Goal: Navigation & Orientation: Find specific page/section

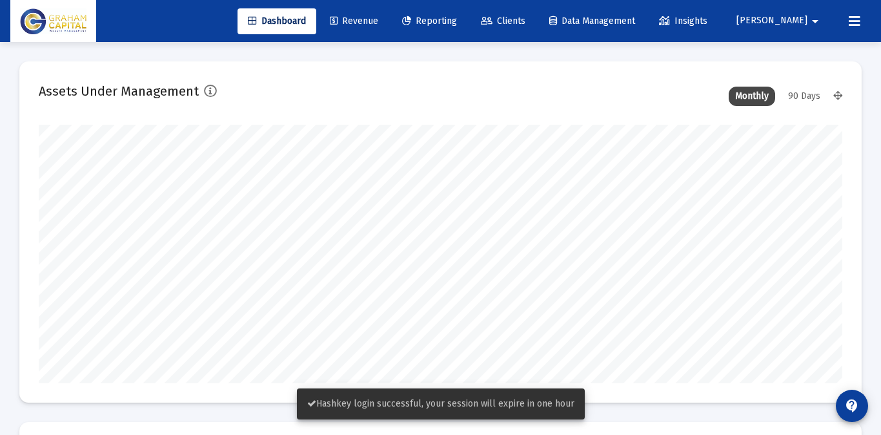
scroll to position [258, 804]
type input "[DATE]"
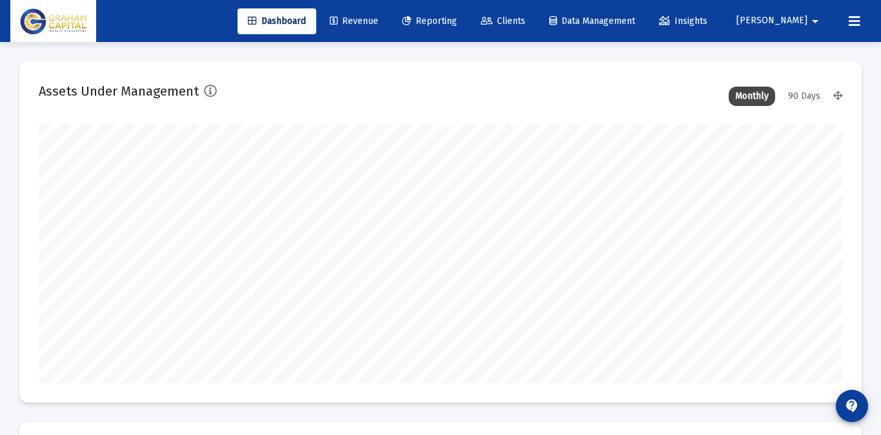
click at [517, 21] on div "Dashboard Revenue Reporting Clients Data Management Insights" at bounding box center [480, 21] width 484 height 26
click at [526, 18] on span "Clients" at bounding box center [503, 20] width 45 height 11
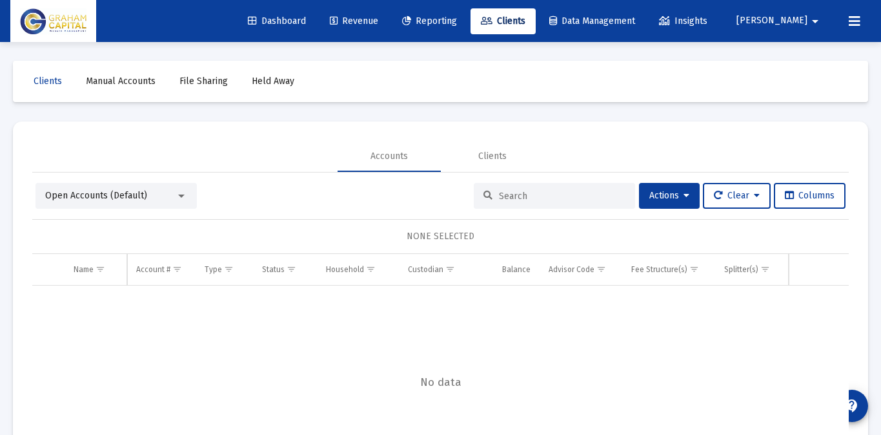
scroll to position [17, 0]
